Goal: Transaction & Acquisition: Obtain resource

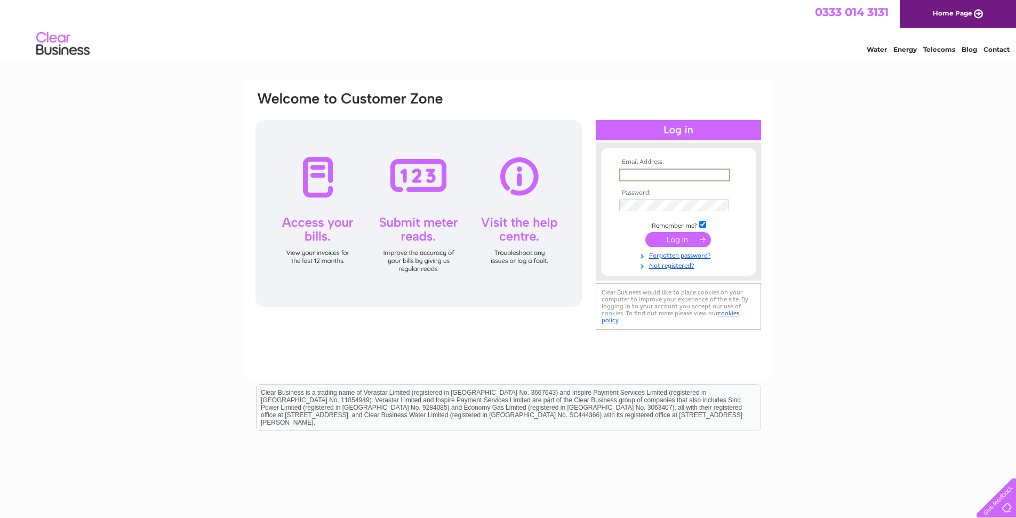
click at [636, 172] on input "text" at bounding box center [674, 175] width 111 height 13
type input "accounts@abrahamhousepreston.co.uk"
click at [644, 239] on tbody "Email Address: accounts@abrahamhousepreston.co.uk Password: Remember me? Forgot…" at bounding box center [679, 214] width 124 height 112
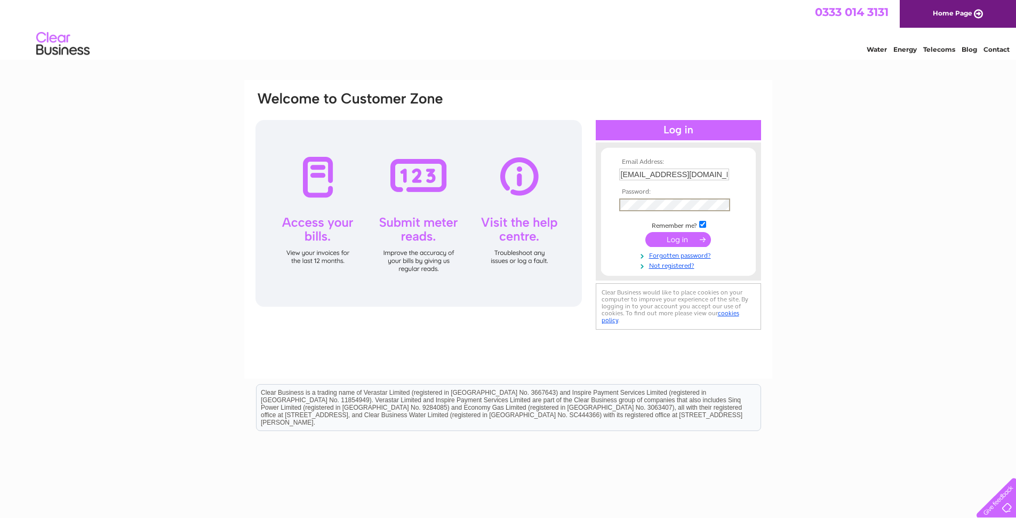
click at [677, 240] on input "submit" at bounding box center [679, 239] width 66 height 15
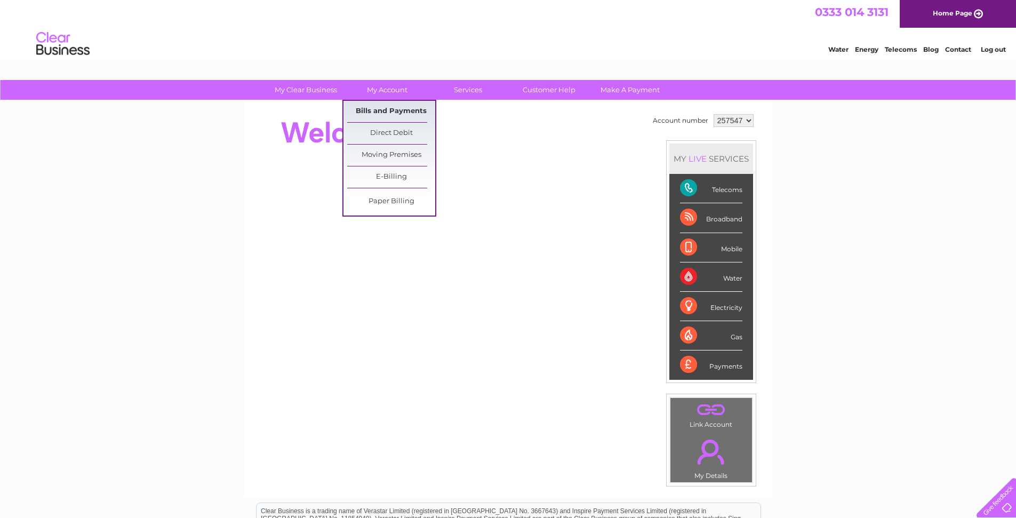
click at [399, 112] on link "Bills and Payments" at bounding box center [391, 111] width 88 height 21
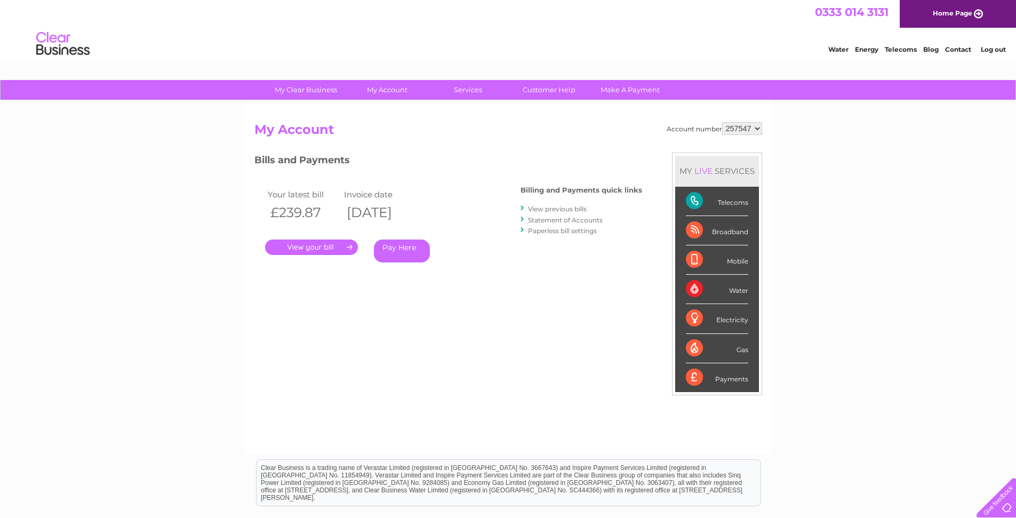
click at [557, 210] on link "View previous bills" at bounding box center [557, 209] width 59 height 8
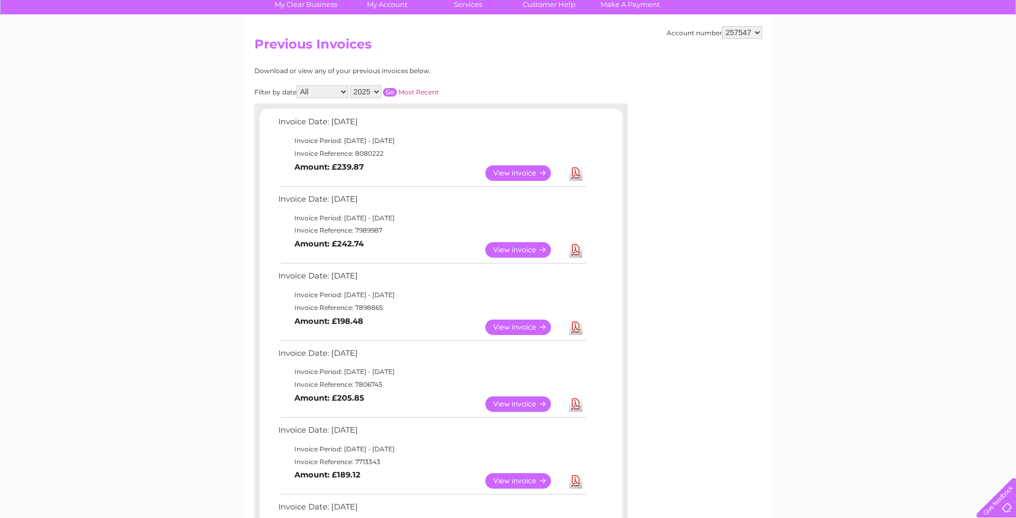
scroll to position [128, 0]
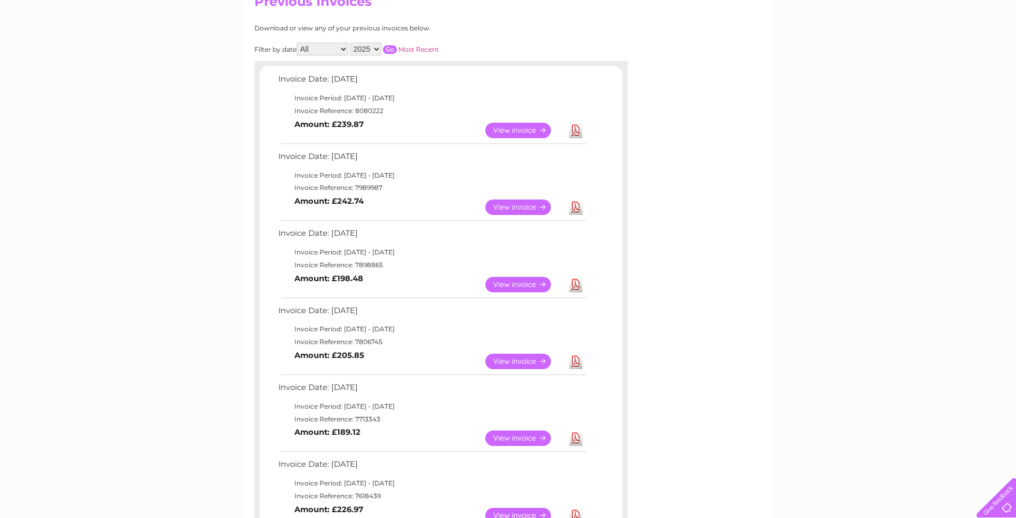
click at [576, 131] on link "Download" at bounding box center [575, 130] width 13 height 15
click at [575, 208] on link "Download" at bounding box center [575, 207] width 13 height 15
click at [574, 284] on link "Download" at bounding box center [575, 284] width 13 height 15
click at [576, 364] on link "Download" at bounding box center [575, 361] width 13 height 15
click at [575, 437] on link "Download" at bounding box center [575, 438] width 13 height 15
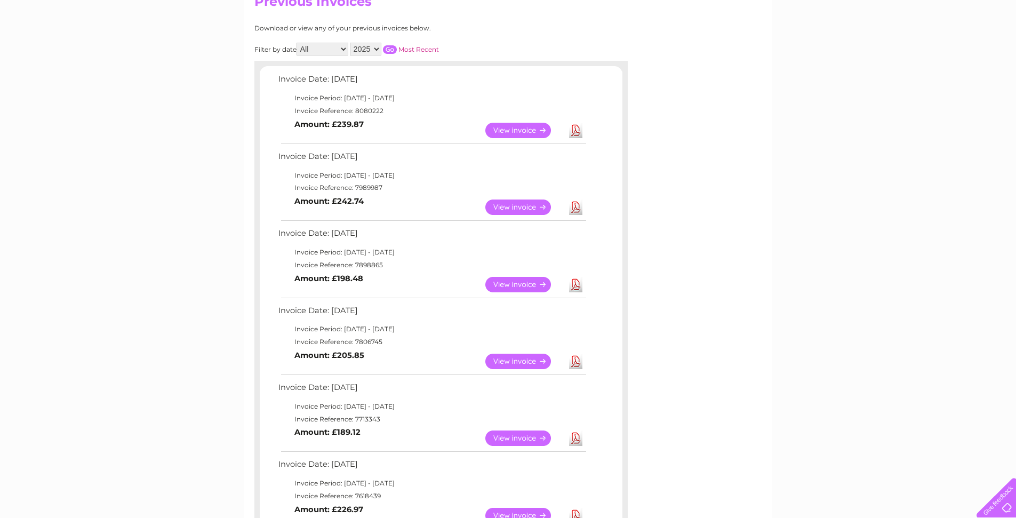
click at [578, 512] on link "Download" at bounding box center [575, 515] width 13 height 15
